Goal: Navigation & Orientation: Find specific page/section

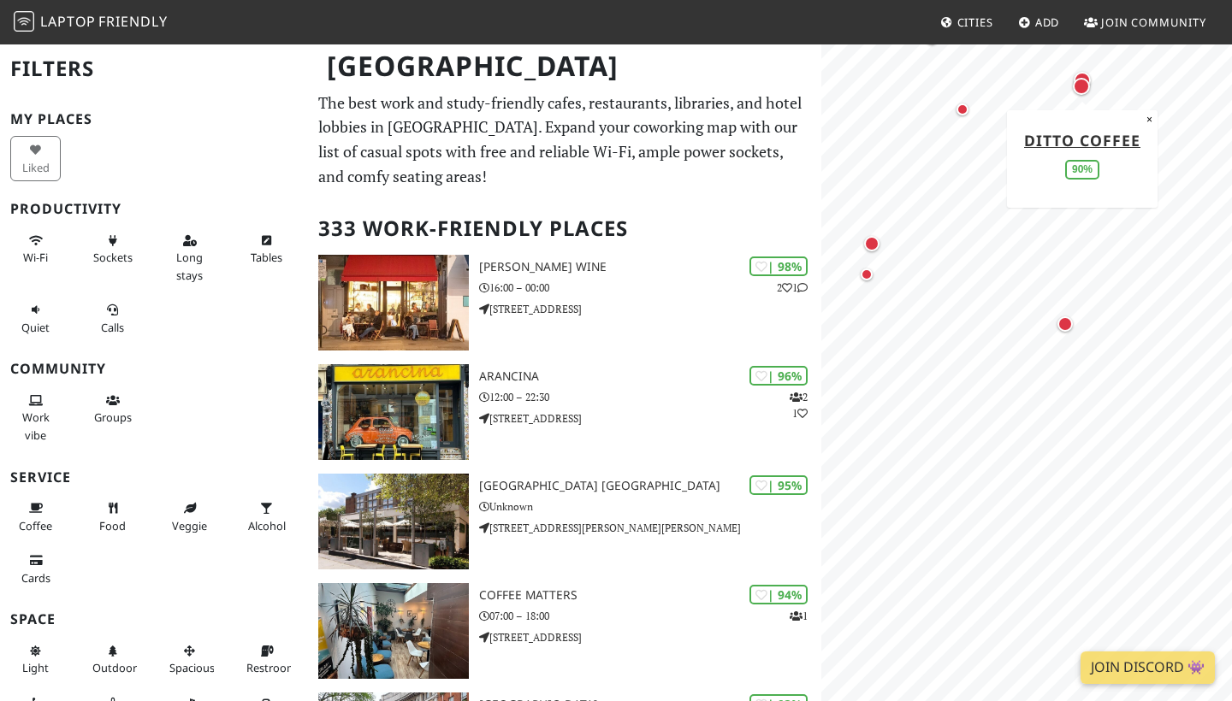
click at [1077, 73] on div "Map marker" at bounding box center [1081, 80] width 17 height 17
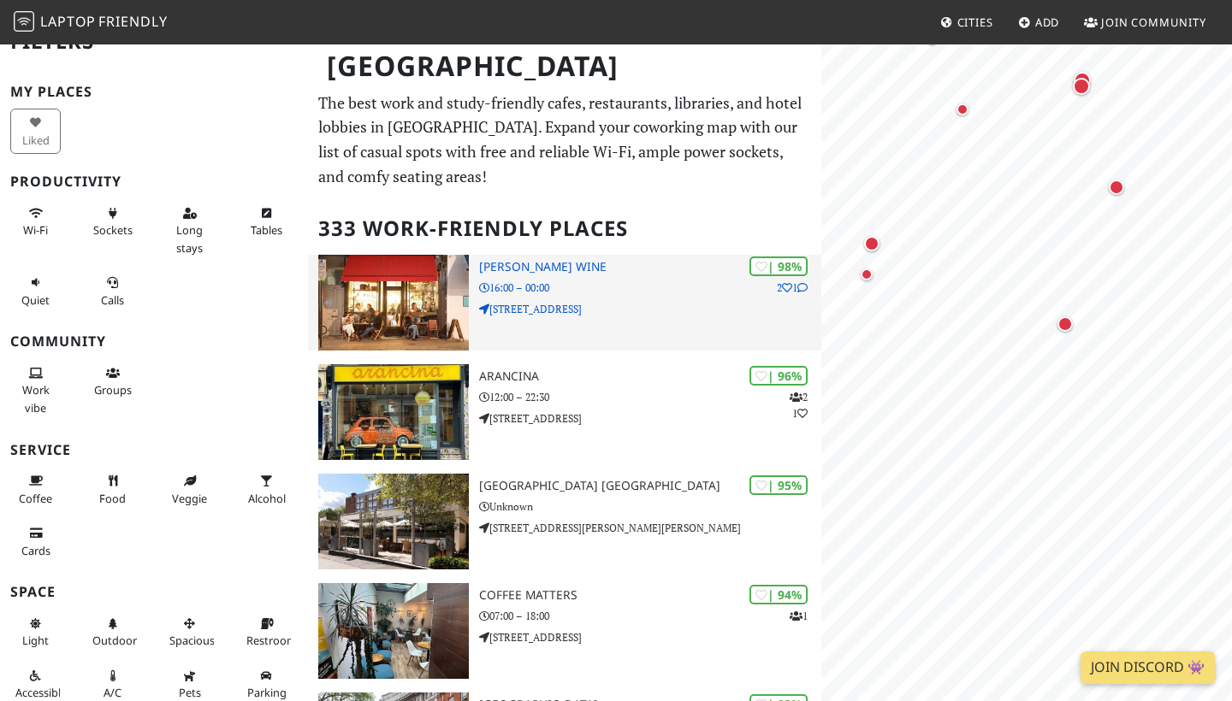
click at [512, 323] on div "| 98% 2 1 Franklin's Wine 16:00 – 00:00 [STREET_ADDRESS]" at bounding box center [650, 303] width 342 height 96
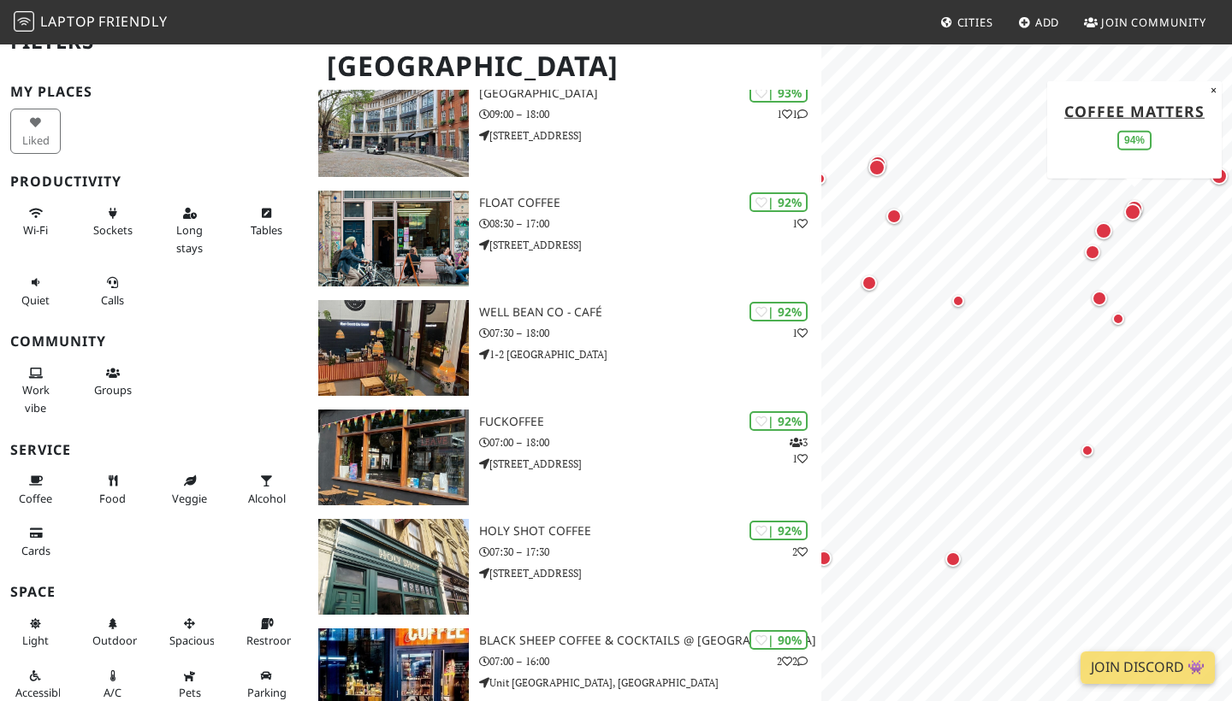
click at [1137, 198] on div "Map marker" at bounding box center [1134, 209] width 24 height 24
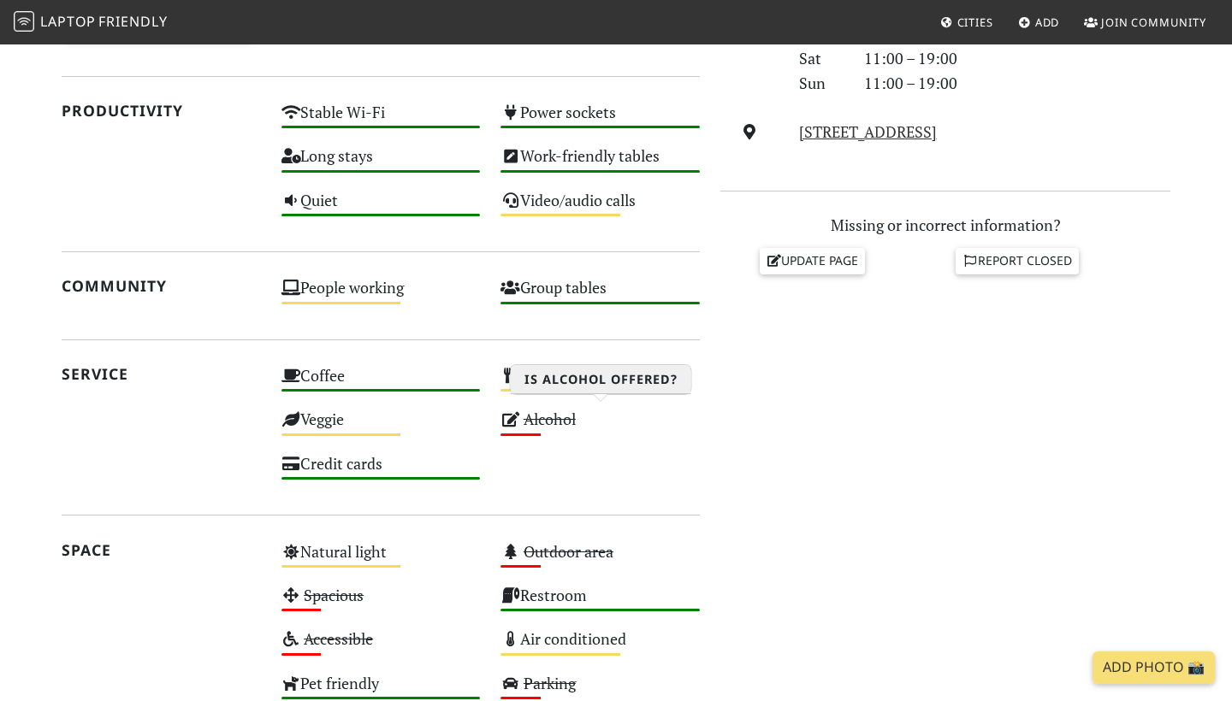
scroll to position [449, 0]
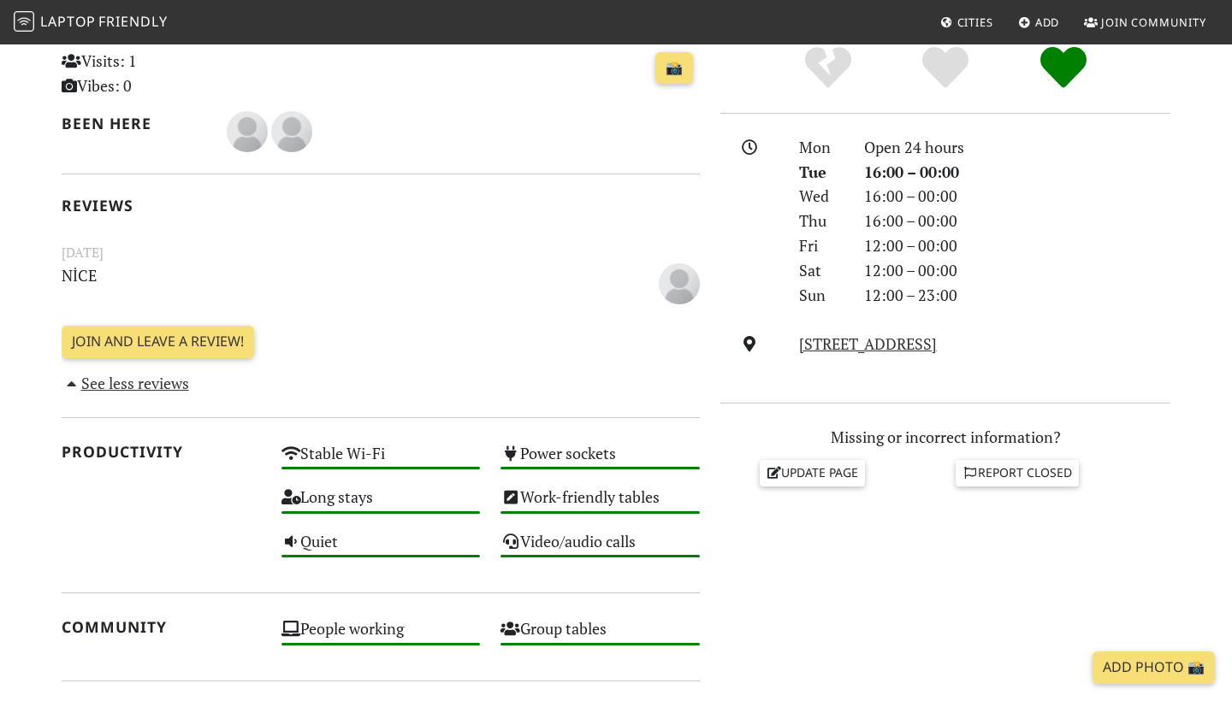
scroll to position [418, 0]
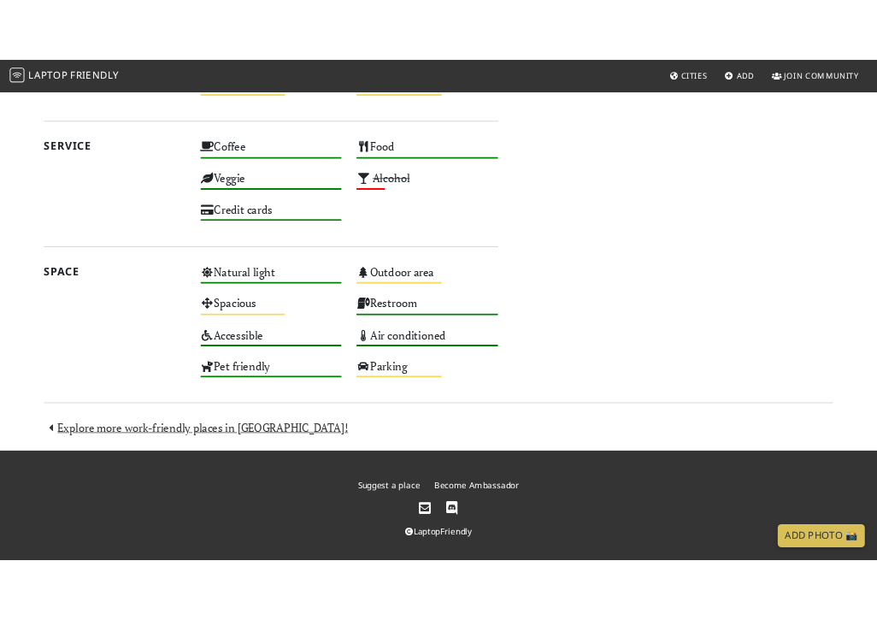
scroll to position [843, 0]
